Goal: Find specific page/section: Find specific page/section

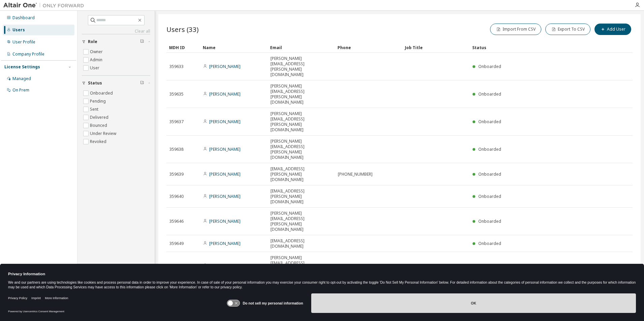
click at [495, 301] on button "OK" at bounding box center [473, 304] width 324 height 20
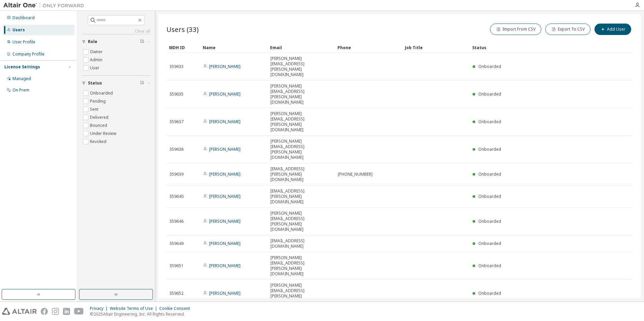
click at [614, 311] on icon "button" at bounding box center [615, 315] width 8 height 8
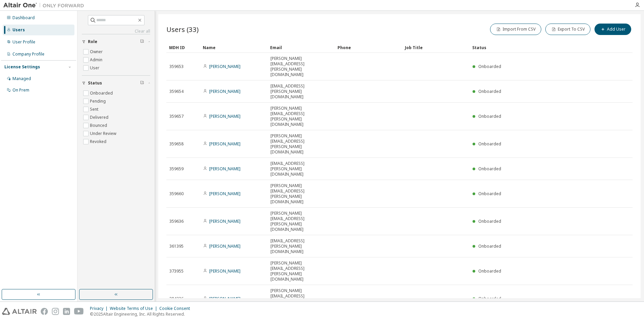
click at [614, 317] on icon "button" at bounding box center [615, 321] width 8 height 8
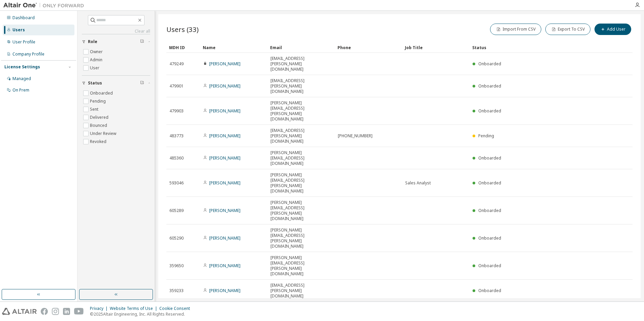
click at [614, 306] on icon "button" at bounding box center [615, 310] width 8 height 8
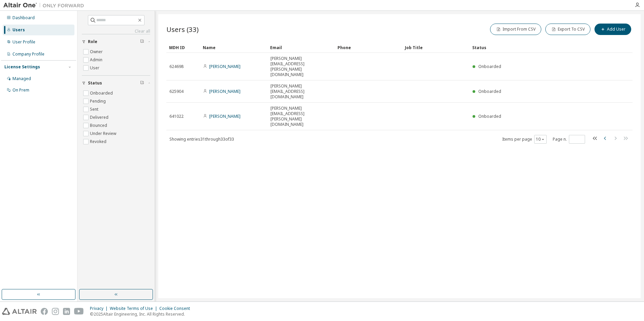
click at [604, 134] on icon "button" at bounding box center [605, 138] width 8 height 8
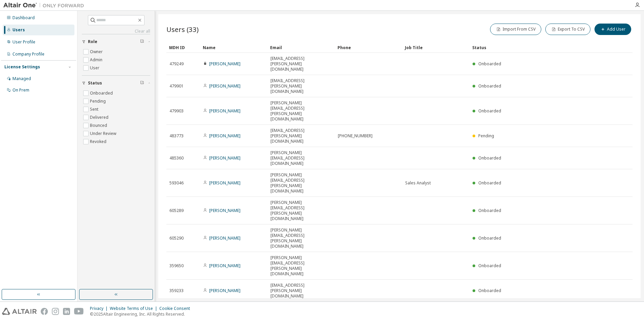
click at [604, 306] on icon "button" at bounding box center [605, 310] width 8 height 8
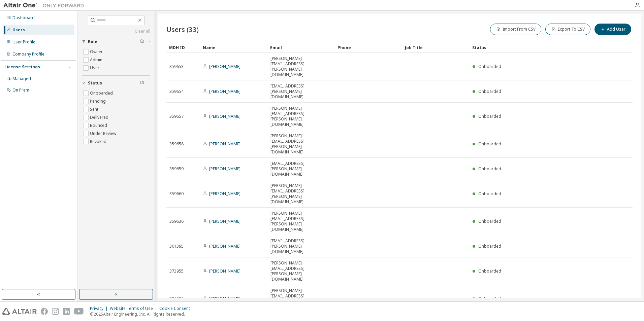
click at [604, 317] on icon "button" at bounding box center [605, 321] width 8 height 8
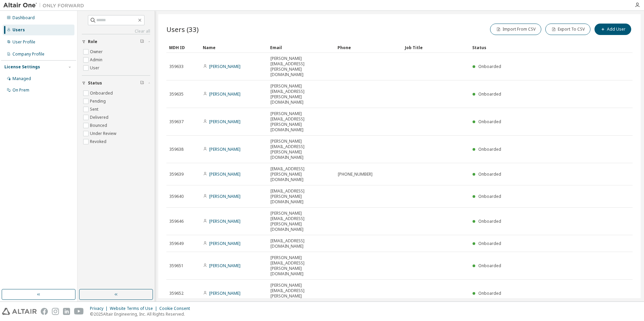
click at [616, 311] on icon "button" at bounding box center [615, 315] width 8 height 8
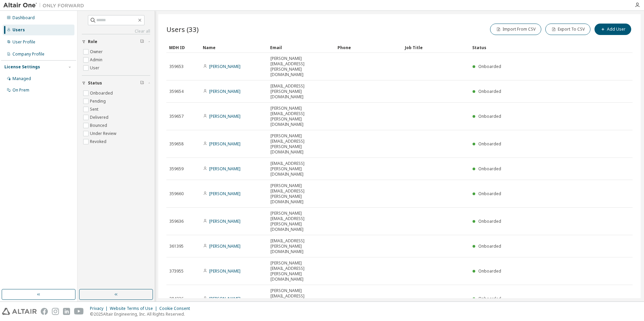
click at [616, 317] on icon "button" at bounding box center [615, 321] width 8 height 8
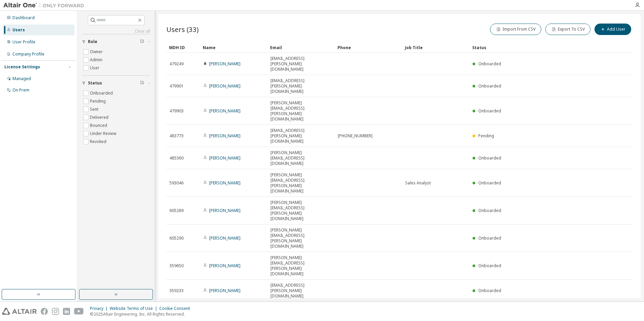
click at [616, 306] on icon "button" at bounding box center [615, 310] width 8 height 8
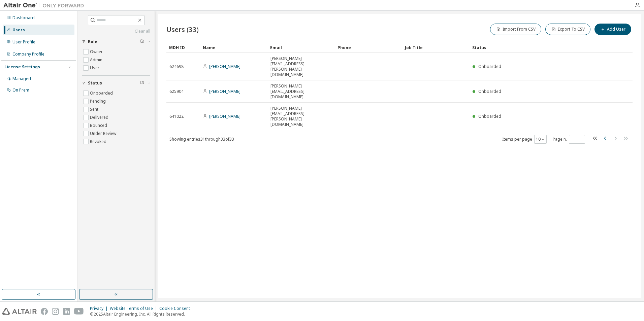
click at [604, 134] on icon "button" at bounding box center [605, 138] width 8 height 8
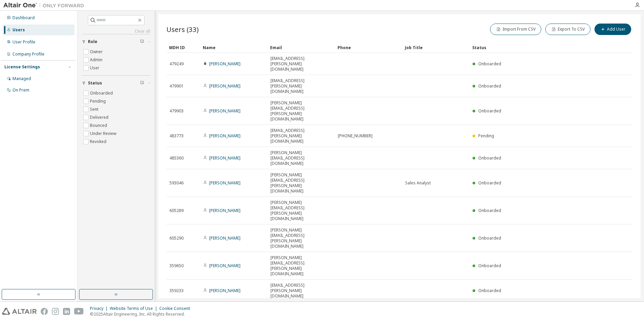
click at [604, 308] on icon "button" at bounding box center [605, 309] width 2 height 3
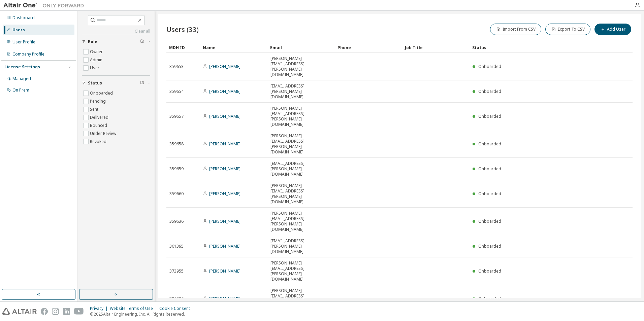
click at [604, 319] on icon "button" at bounding box center [605, 320] width 2 height 3
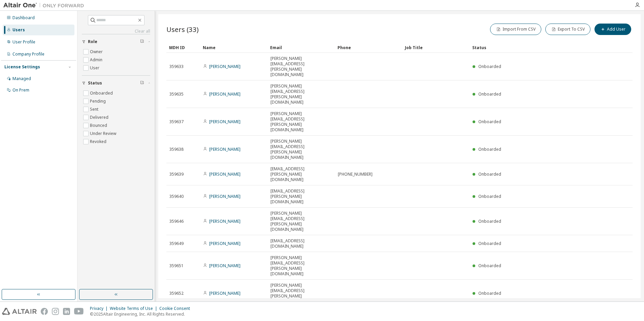
click at [617, 311] on icon "button" at bounding box center [615, 315] width 8 height 8
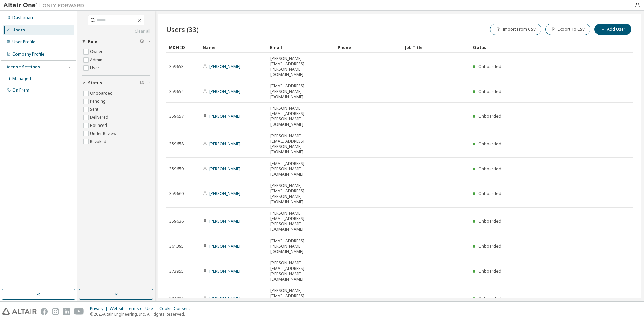
click at [616, 317] on icon "button" at bounding box center [615, 321] width 8 height 8
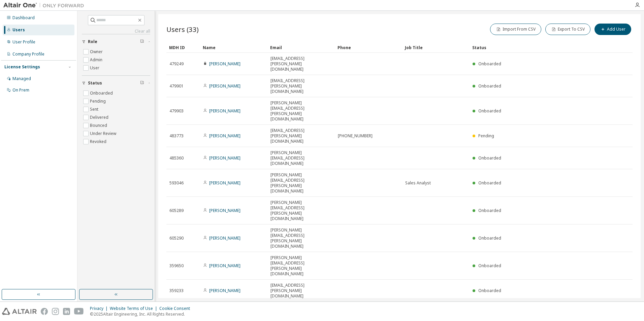
click at [614, 306] on icon "button" at bounding box center [615, 310] width 8 height 8
type input "*"
